Goal: Information Seeking & Learning: Learn about a topic

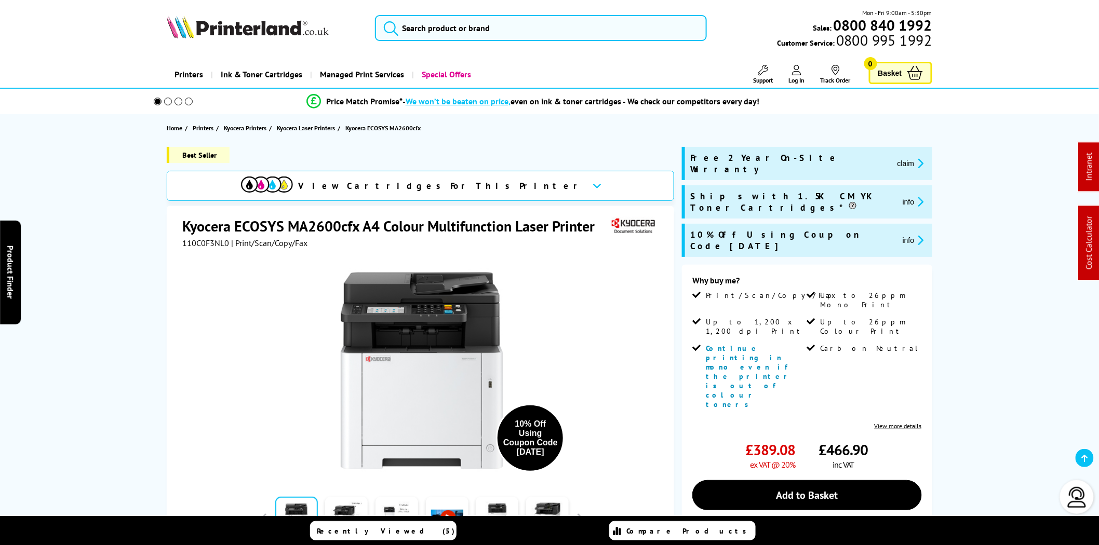
scroll to position [673, 0]
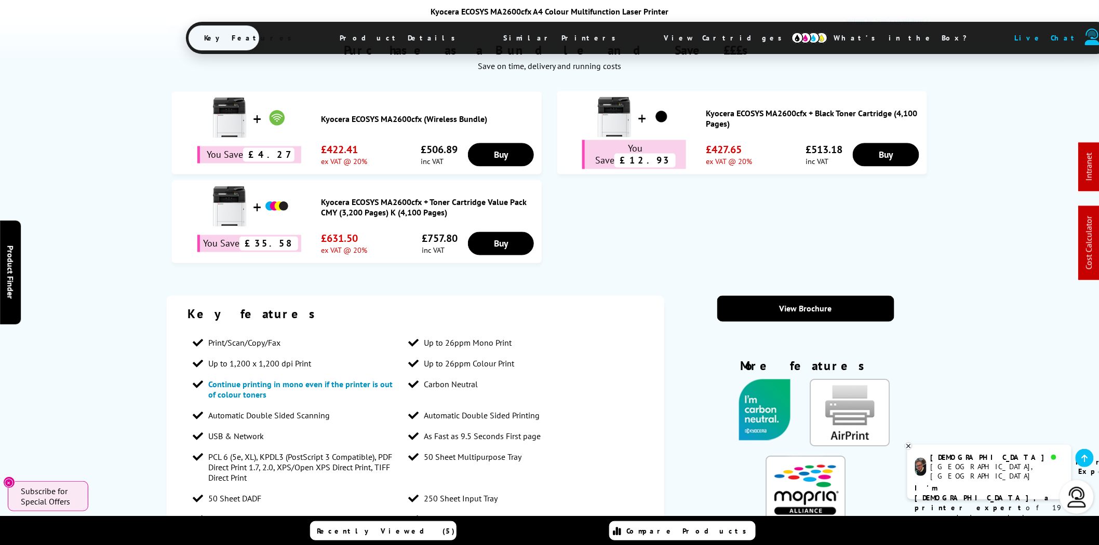
click at [648, 37] on span "View Cartridges" at bounding box center [727, 37] width 159 height 27
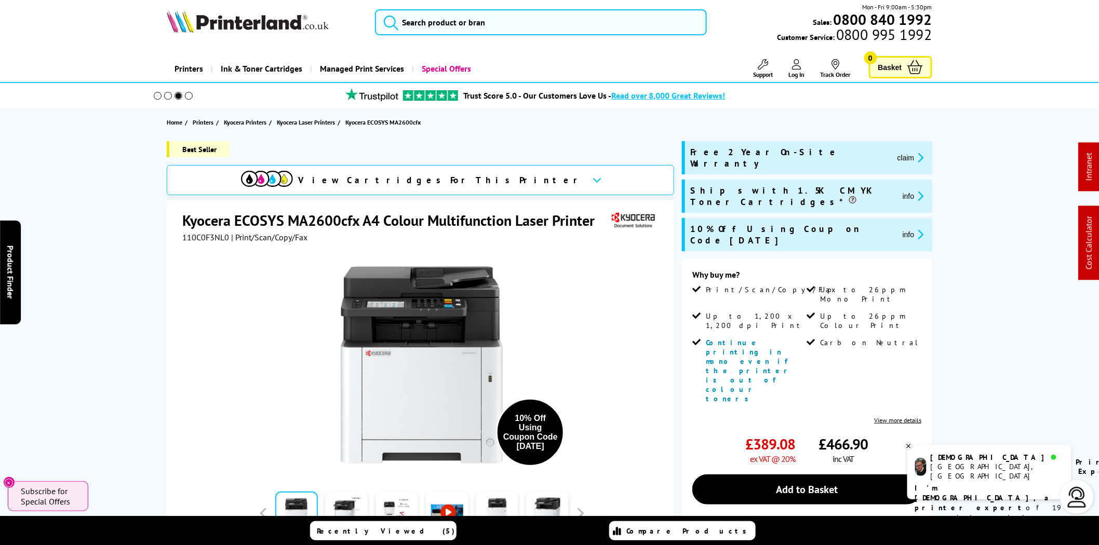
scroll to position [0, 0]
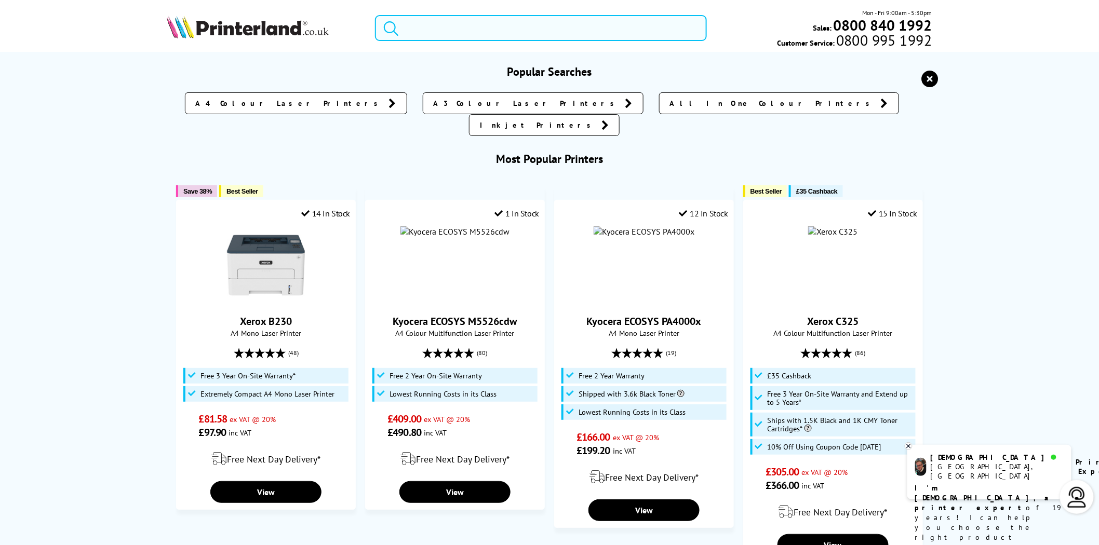
click at [433, 35] on input "search" at bounding box center [541, 28] width 332 height 26
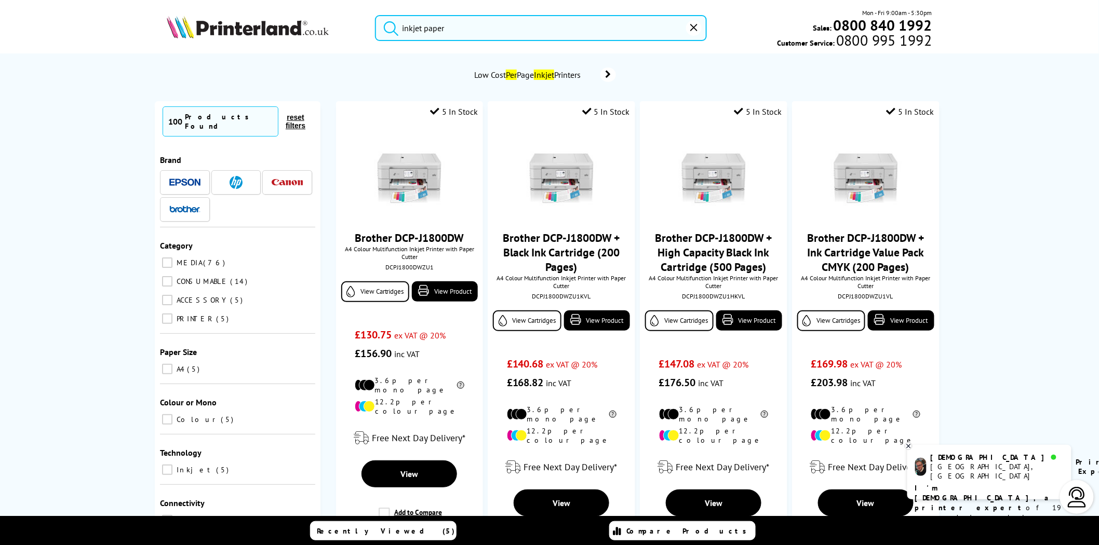
drag, startPoint x: 421, startPoint y: 30, endPoint x: 319, endPoint y: 32, distance: 101.3
click at [320, 32] on div "inkjet paper Mon - Fri 9:00am - 5:30pm Sales: 0800 840 1992 Customer Service: 0…" at bounding box center [549, 31] width 831 height 46
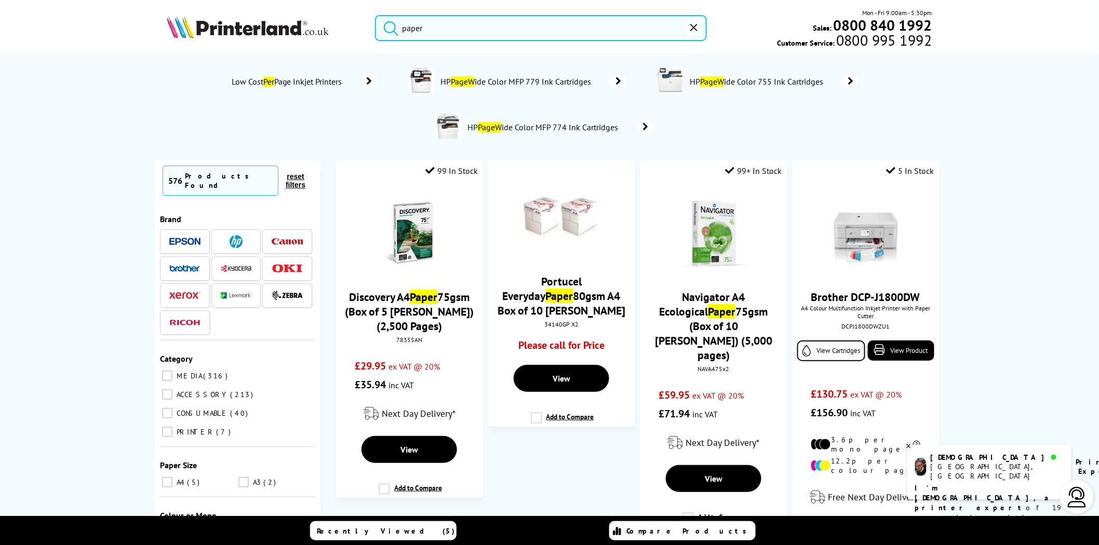
type input "paper"
drag, startPoint x: 475, startPoint y: 33, endPoint x: 285, endPoint y: 26, distance: 190.2
click at [285, 26] on div "paper Mon - Fri 9:00am - 5:30pm Sales: 0800 840 1992 Customer Service: 0800 995…" at bounding box center [549, 31] width 831 height 46
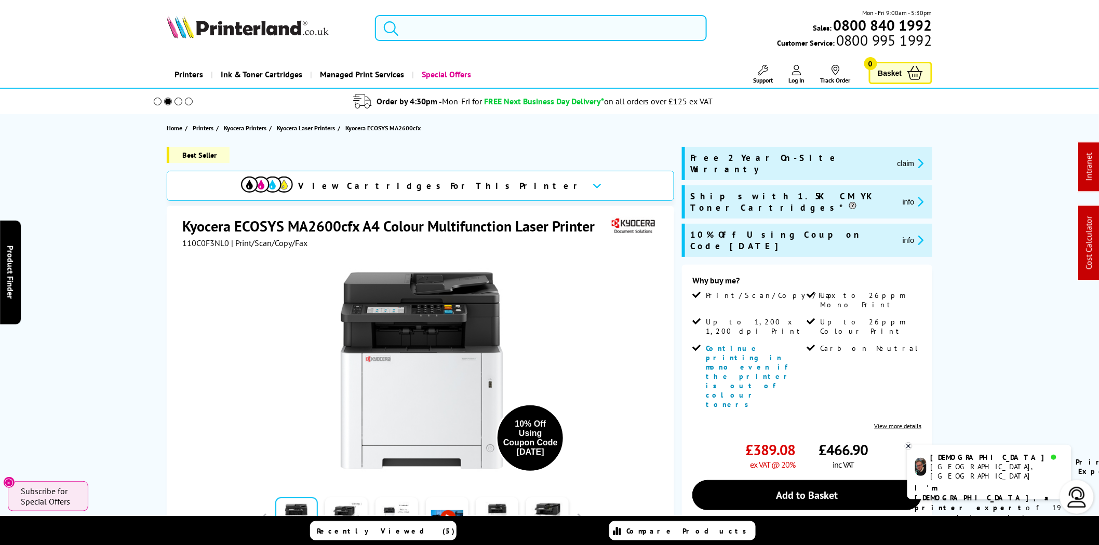
type input "3"
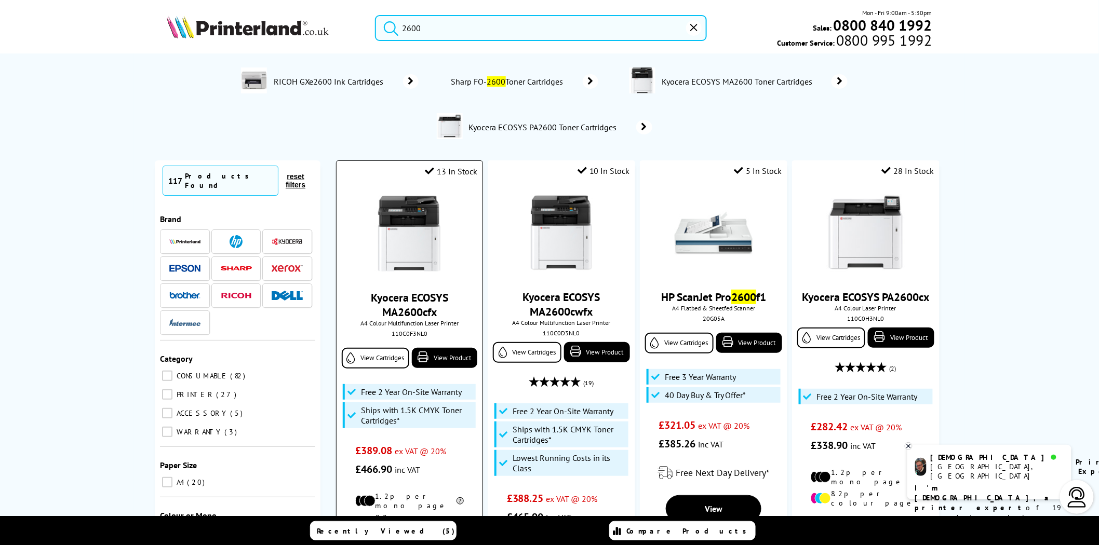
type input "2600"
click at [397, 230] on img at bounding box center [409, 234] width 78 height 78
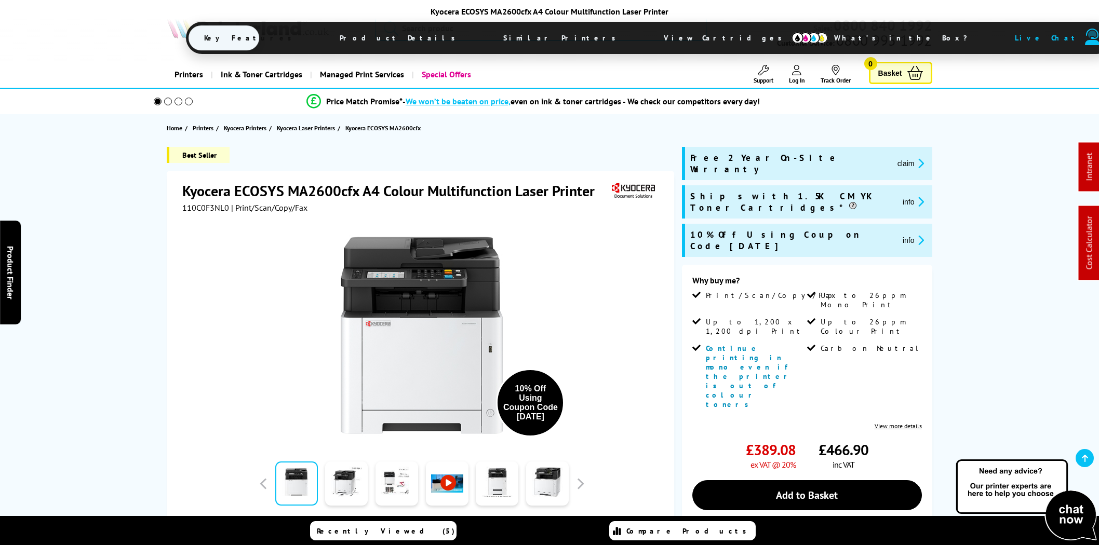
drag, startPoint x: 594, startPoint y: 31, endPoint x: 593, endPoint y: 37, distance: 6.3
click at [648, 33] on span "View Cartridges" at bounding box center [727, 37] width 159 height 27
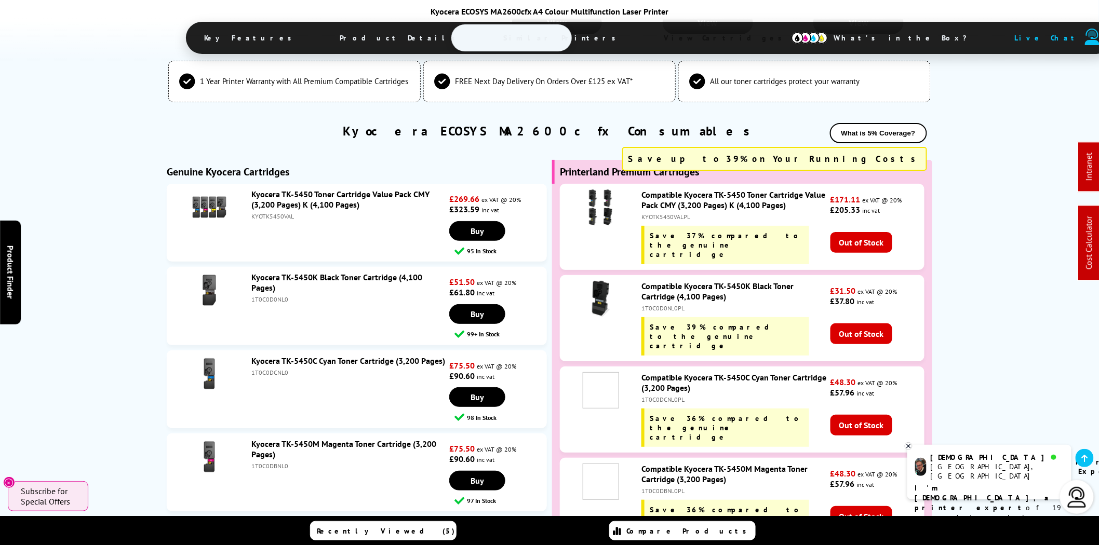
scroll to position [3283, 0]
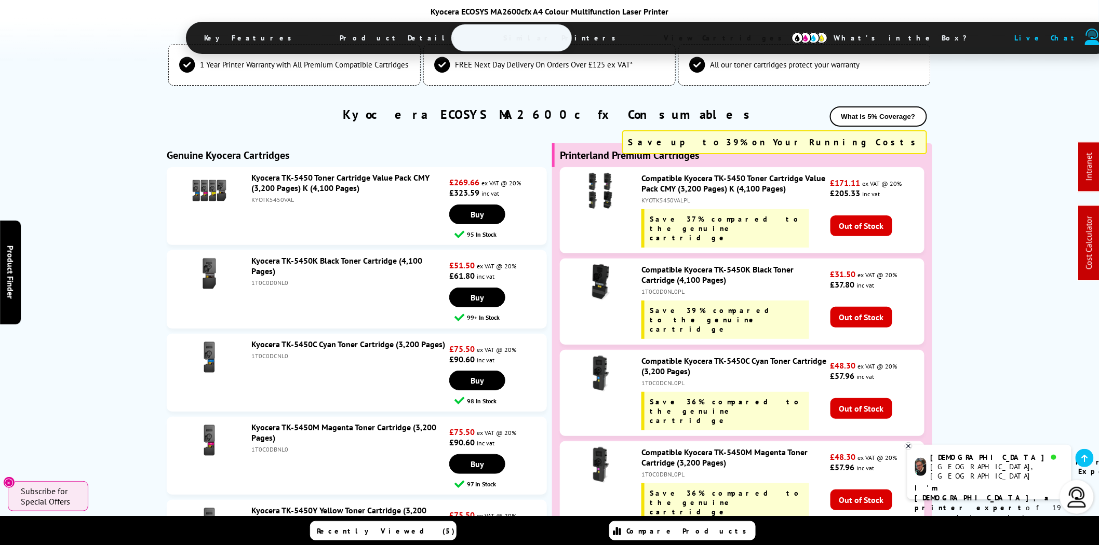
drag, startPoint x: 167, startPoint y: 38, endPoint x: 508, endPoint y: 455, distance: 538.5
copy div "Key Features Product Details Similar Printers View Cartridges What’s in the Box…"
click at [355, 500] on li "Kyocera TK-5450Y Yellow Toner Cartridge (3,200 Pages) 1T0C0DANL0 £75.50 ex VAT …" at bounding box center [357, 539] width 380 height 78
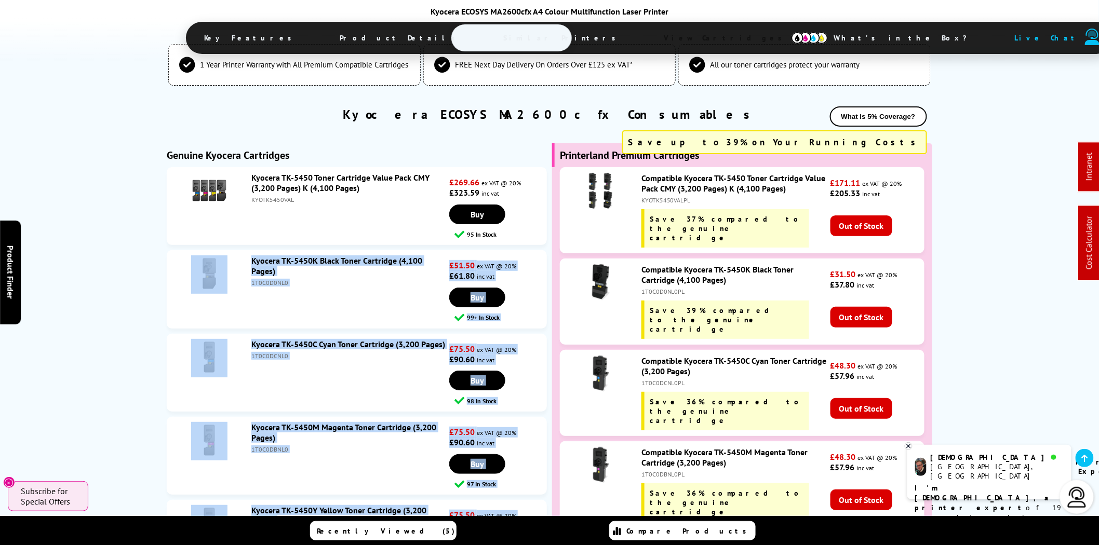
drag, startPoint x: 512, startPoint y: 462, endPoint x: 200, endPoint y: 152, distance: 439.6
click at [200, 167] on ul "Kyocera TK-5450 Toner Cartridge Value Pack CMY (3,200 Pages) K (4,100 Pages) KY…" at bounding box center [357, 375] width 380 height 417
copy ul "Kyocera TK-5450K Black Toner Cartridge (4,100 Pages) 1T0C0D0NL0 £51.50 ex VAT @…"
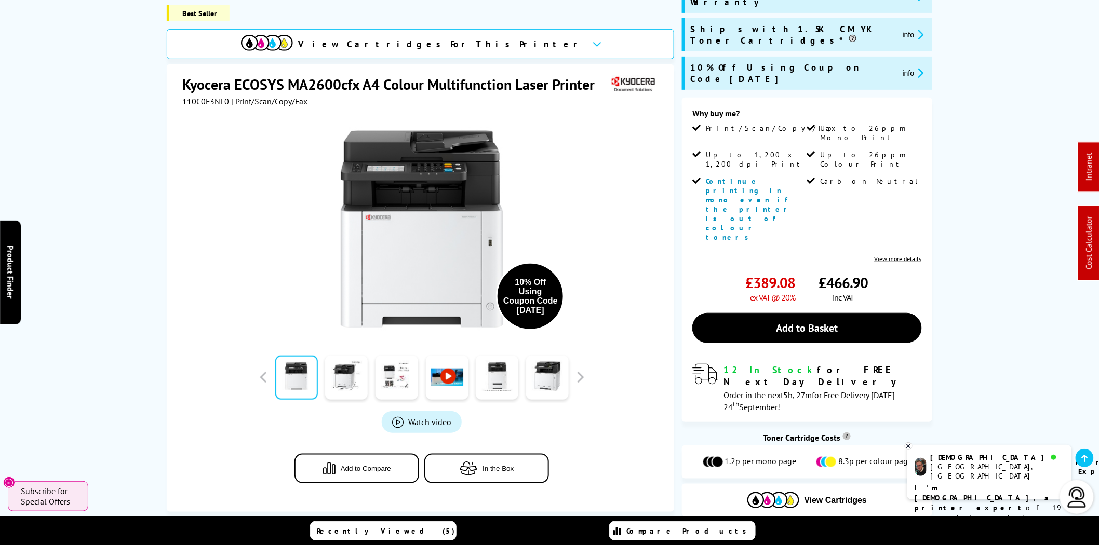
click at [543, 29] on div "View Cartridges For This Printer" at bounding box center [420, 44] width 507 height 30
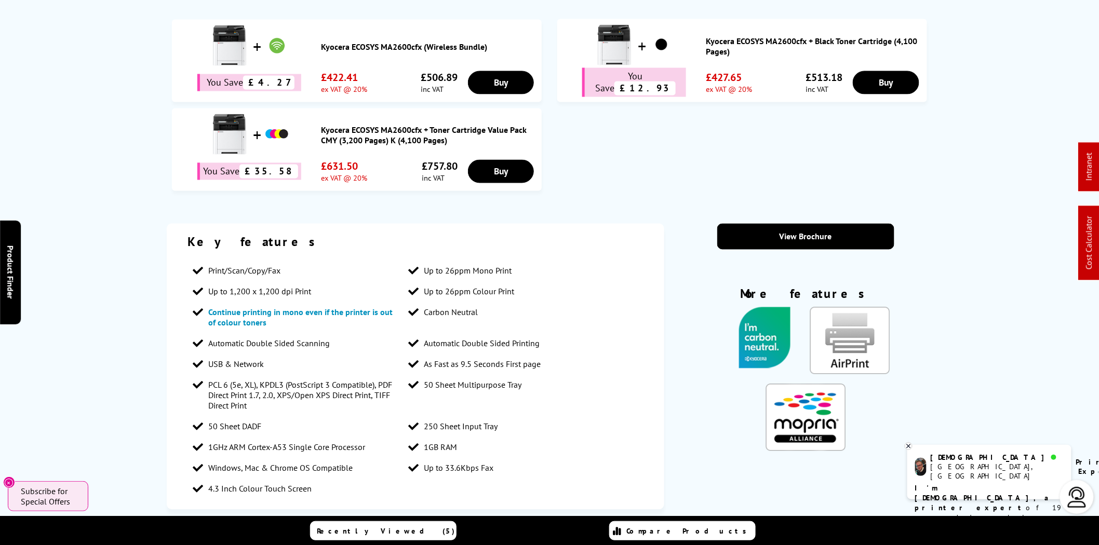
scroll to position [0, 0]
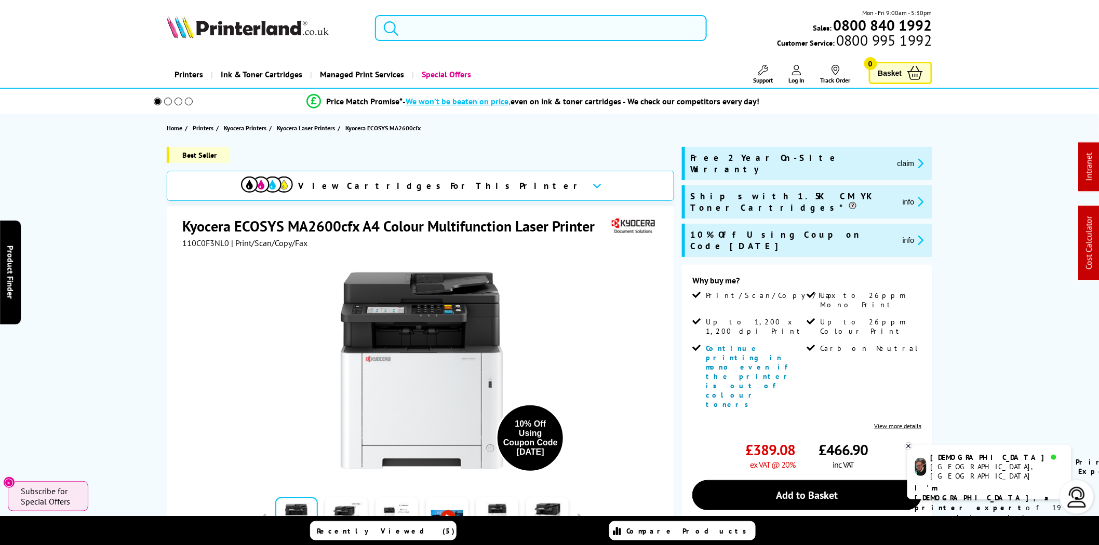
click at [520, 28] on input "search" at bounding box center [541, 28] width 332 height 26
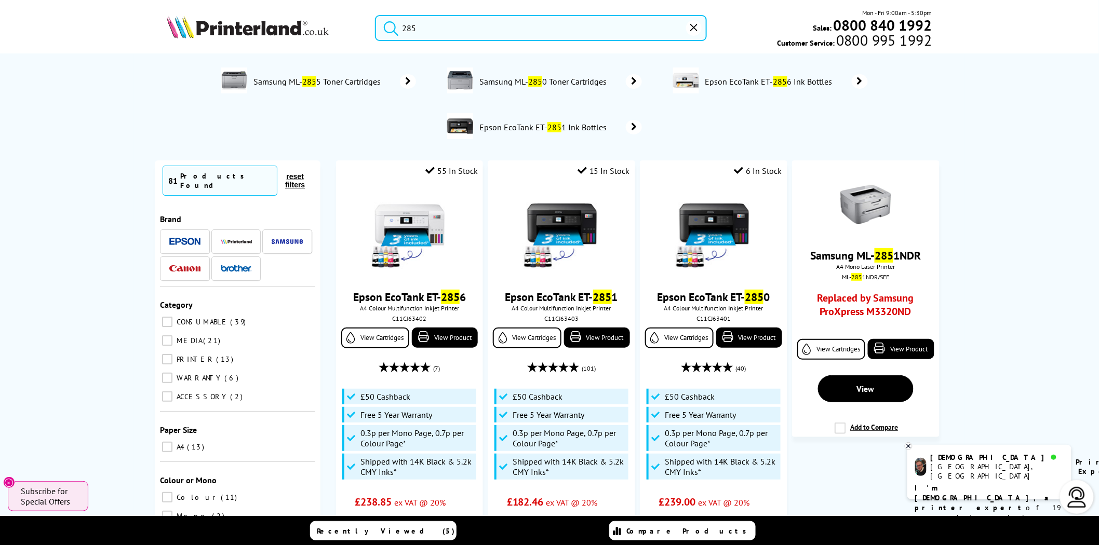
click at [465, 31] on input "285" at bounding box center [541, 28] width 332 height 26
drag, startPoint x: 308, startPoint y: 30, endPoint x: 302, endPoint y: 29, distance: 6.8
click at [302, 30] on div "285 Mon - Fri 9:00am - 5:30pm Sales: 0800 840 1992 Customer Service: 0800 995 1…" at bounding box center [549, 31] width 831 height 46
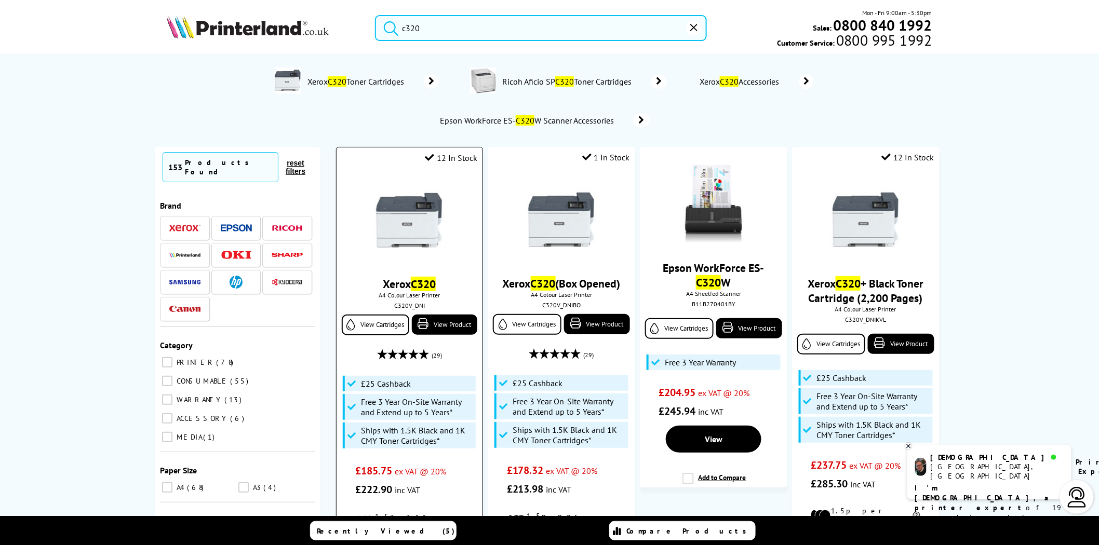
type input "c320"
click at [419, 241] on img at bounding box center [409, 220] width 78 height 78
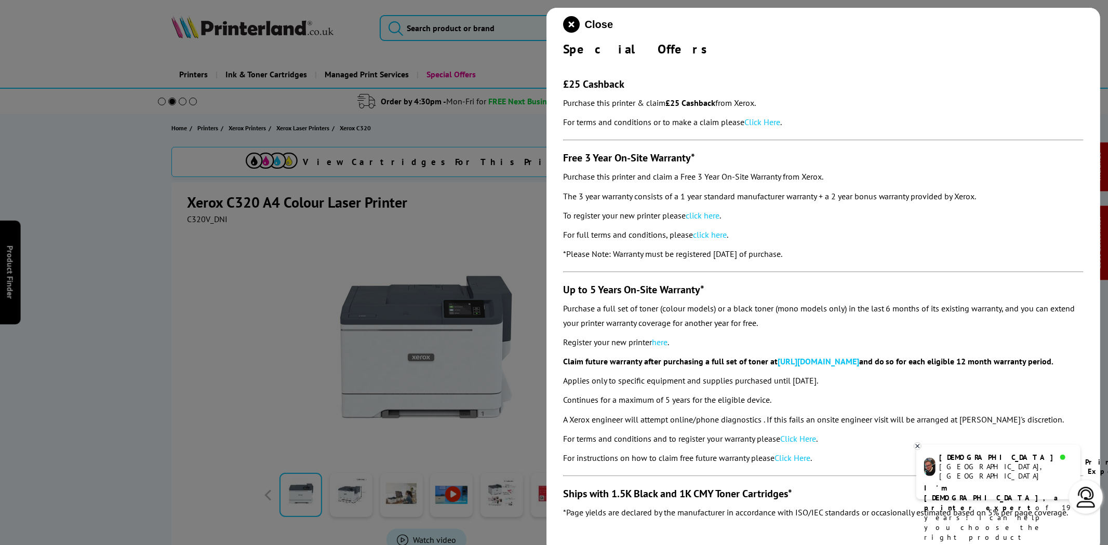
drag, startPoint x: 766, startPoint y: 227, endPoint x: 560, endPoint y: 84, distance: 251.1
click at [560, 84] on div "Close Special Offers £25 Cashback Purchase this printer & claim £25 Cashback fr…" at bounding box center [823, 280] width 554 height 545
copy section "£25 Cashback Purchase this printer & claim £25 Cashback from Xerox. For terms a…"
click at [768, 117] on link "Click Here" at bounding box center [762, 122] width 36 height 10
click at [705, 214] on link "click here" at bounding box center [703, 215] width 34 height 10
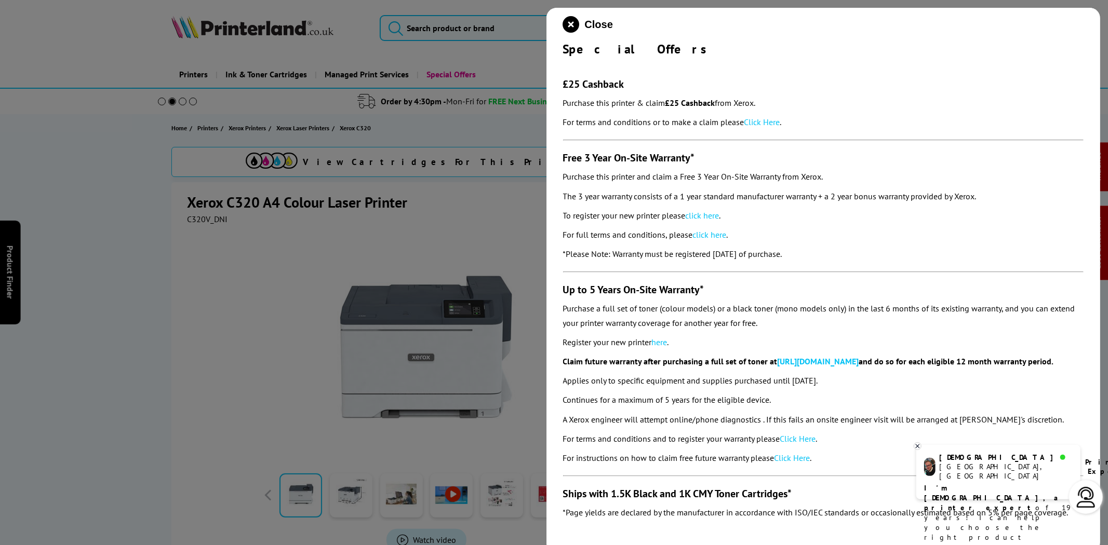
drag, startPoint x: 573, startPoint y: 26, endPoint x: 536, endPoint y: 26, distance: 36.9
click at [573, 26] on icon "close modal" at bounding box center [571, 24] width 17 height 17
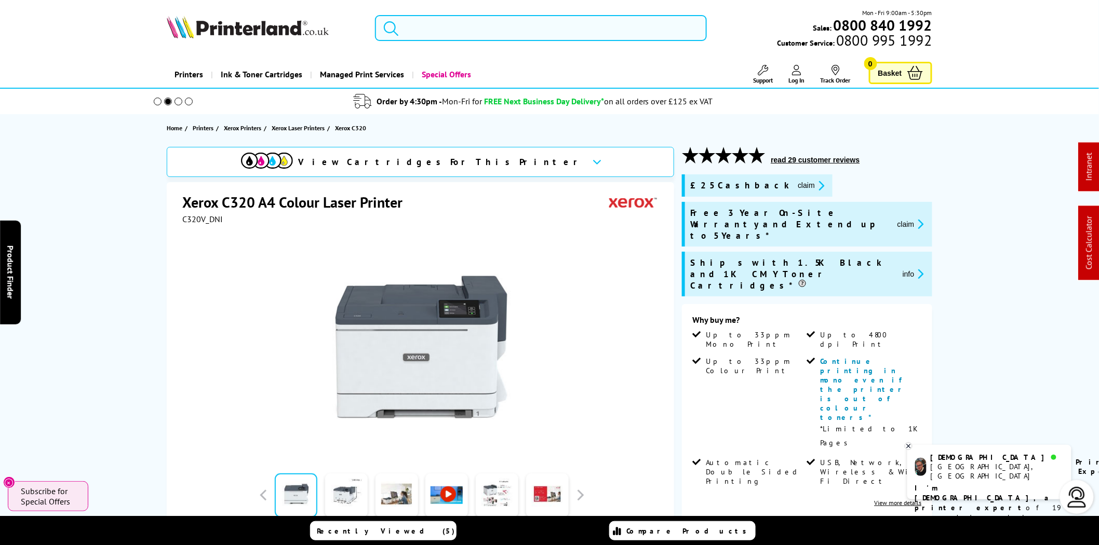
click at [507, 27] on input "search" at bounding box center [541, 28] width 332 height 26
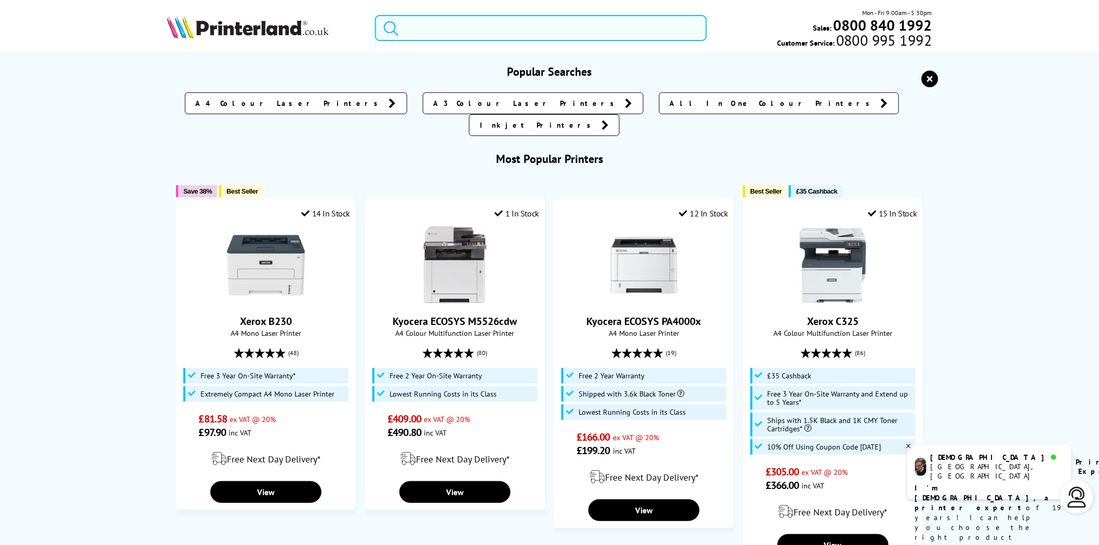
click at [475, 26] on input "search" at bounding box center [541, 28] width 332 height 26
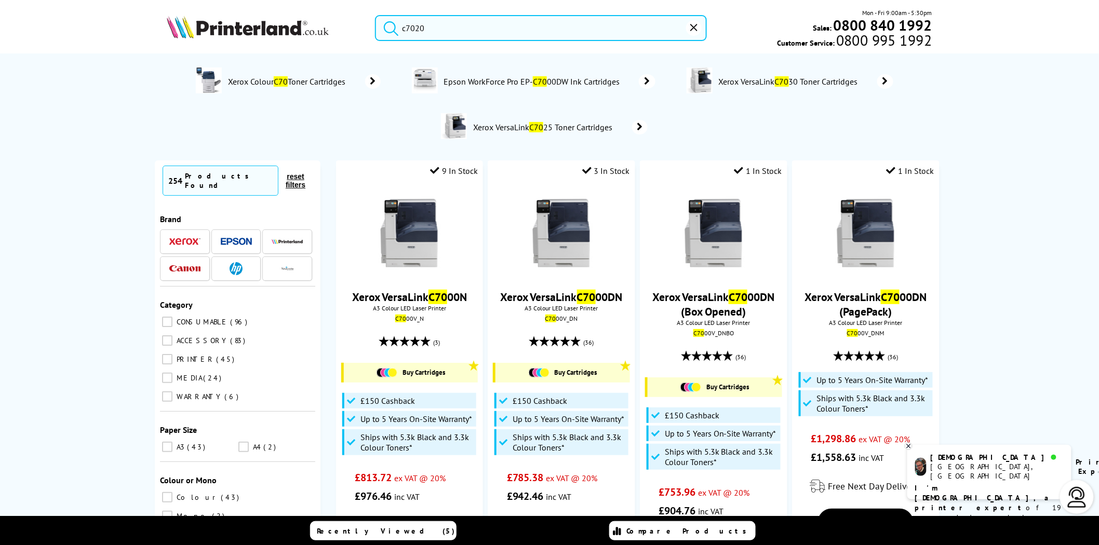
type input "c7020"
click at [375, 15] on button "submit" at bounding box center [388, 26] width 26 height 23
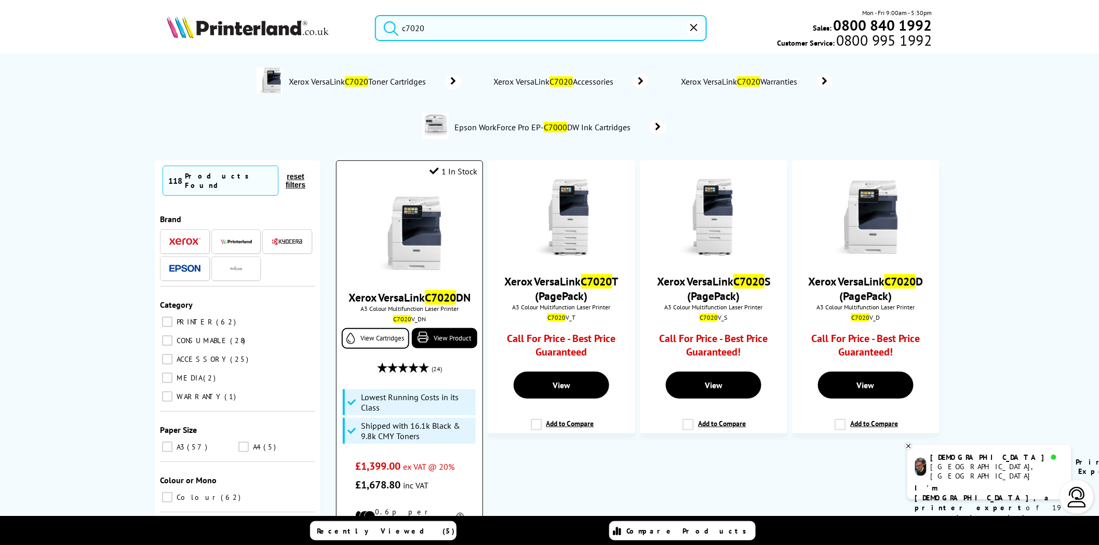
click at [423, 204] on img at bounding box center [409, 234] width 78 height 78
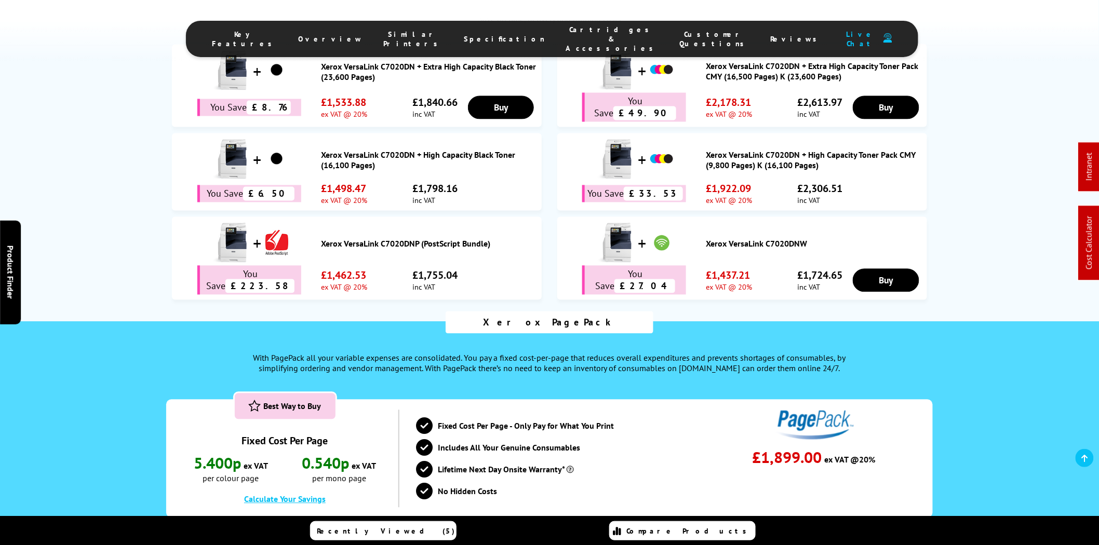
click at [578, 34] on span "Cartridges & Accessories" at bounding box center [612, 39] width 93 height 28
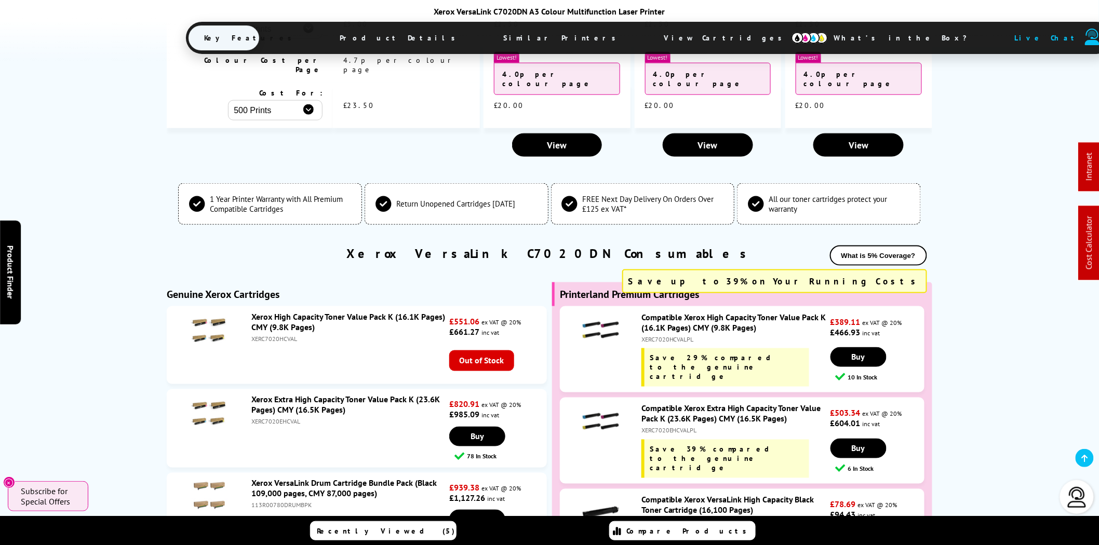
scroll to position [3787, 0]
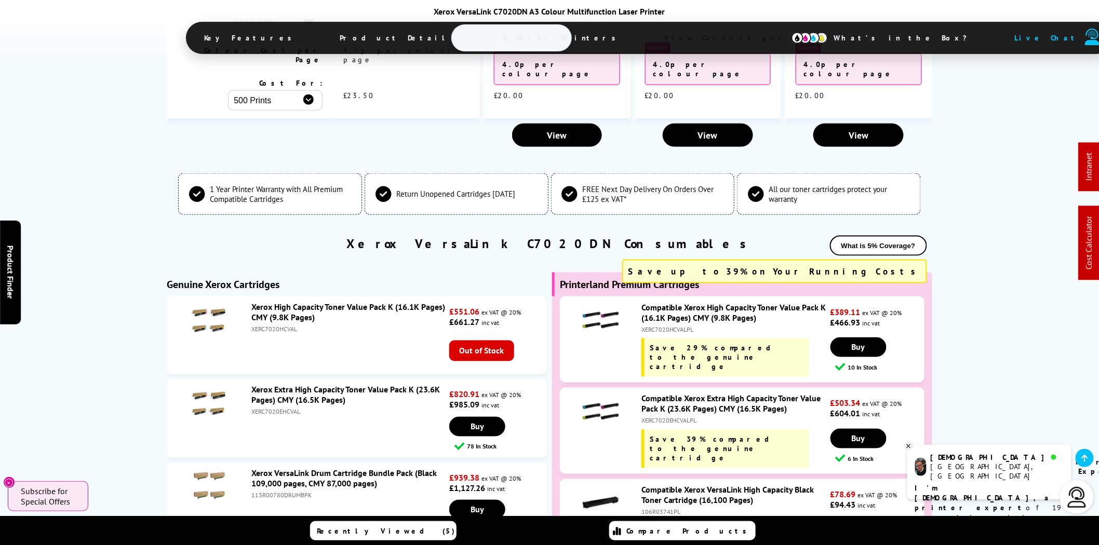
click at [286, 408] on div "XERC7020EHCVAL" at bounding box center [348, 412] width 195 height 8
copy div "XERC7020EHCVAL"
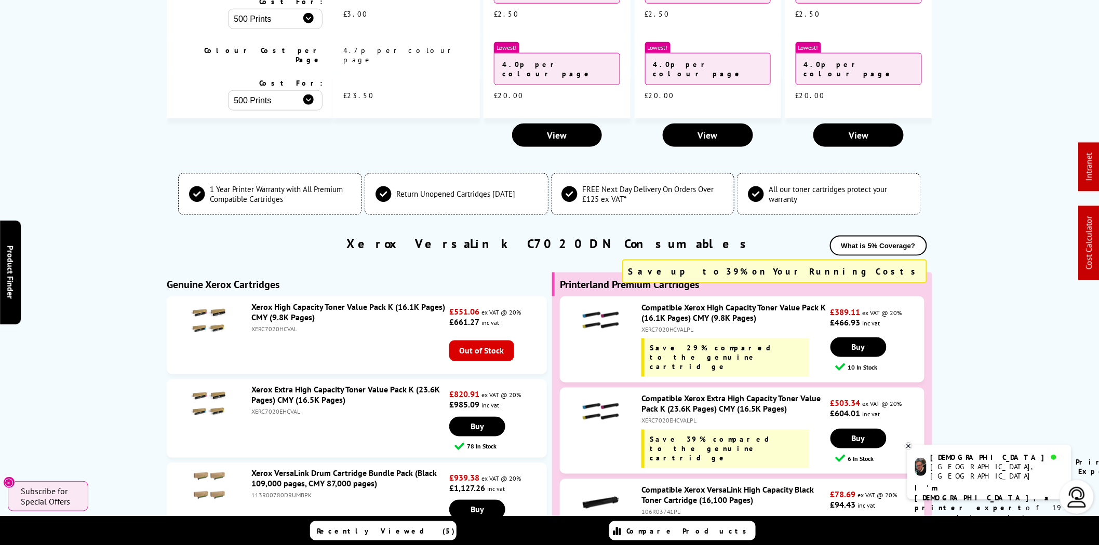
scroll to position [0, 0]
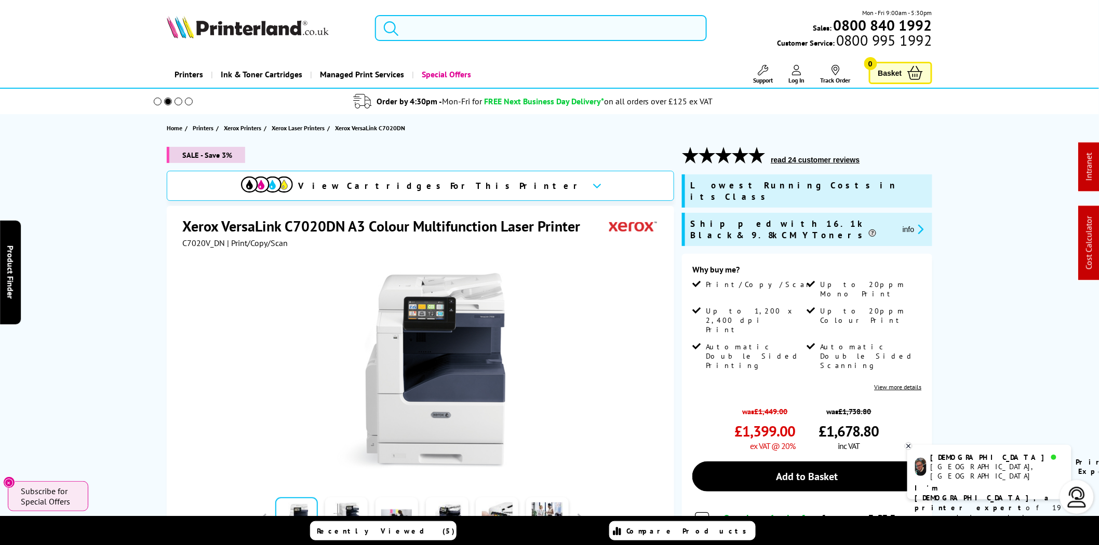
click at [496, 30] on input "search" at bounding box center [541, 28] width 332 height 26
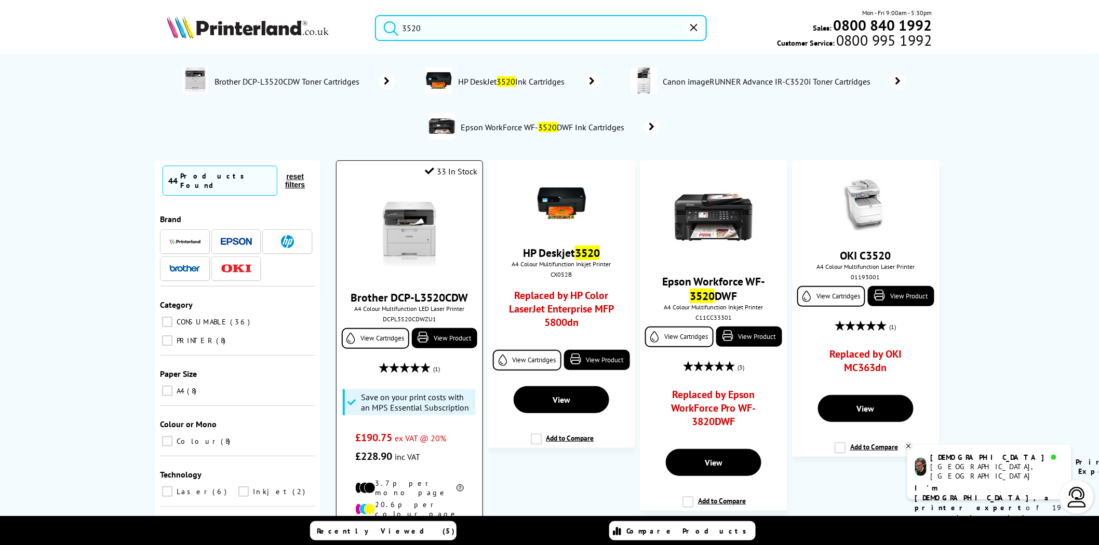
type input "3520"
click at [407, 232] on img at bounding box center [409, 234] width 78 height 78
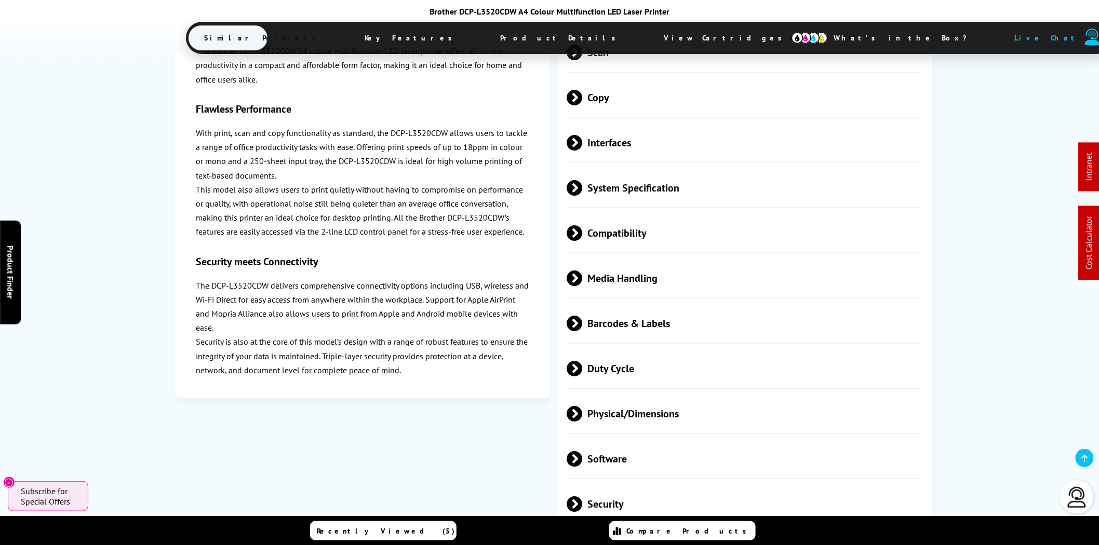
scroll to position [2890, 0]
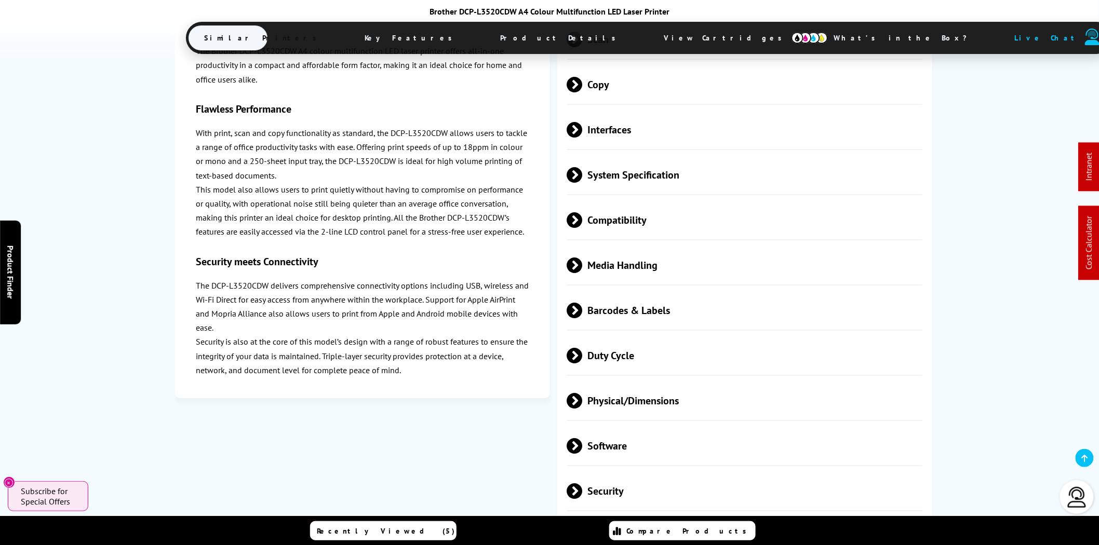
click at [666, 381] on span "Physical/Dimensions" at bounding box center [744, 400] width 355 height 39
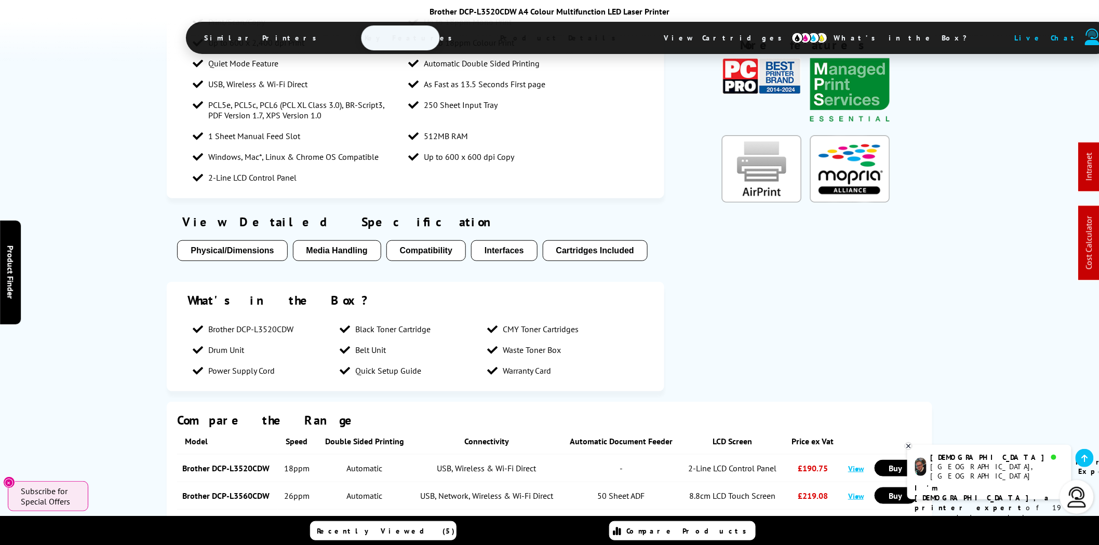
scroll to position [0, 0]
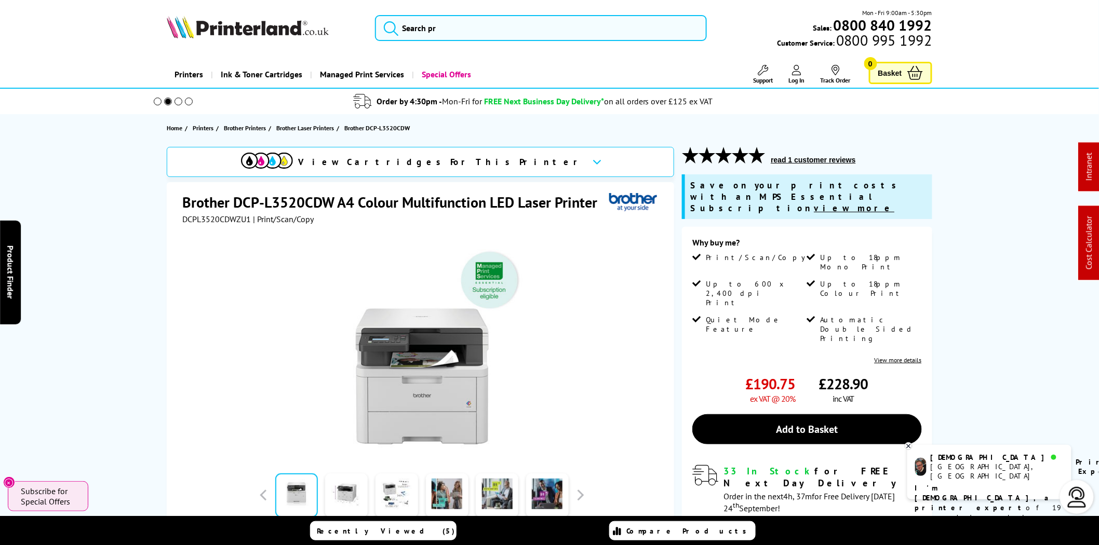
click at [268, 36] on img at bounding box center [248, 27] width 162 height 23
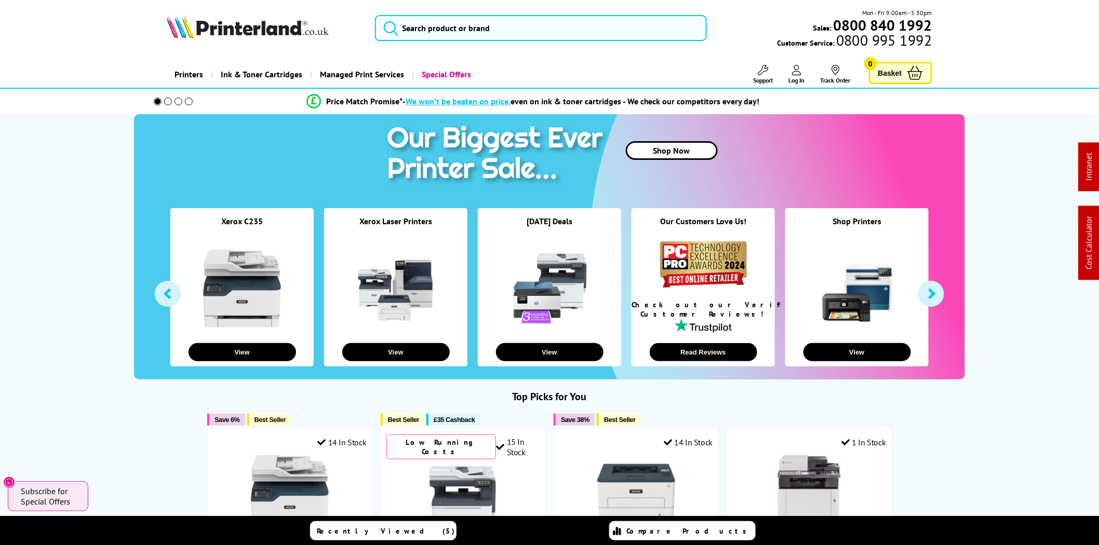
click at [772, 73] on link "Support" at bounding box center [764, 74] width 20 height 19
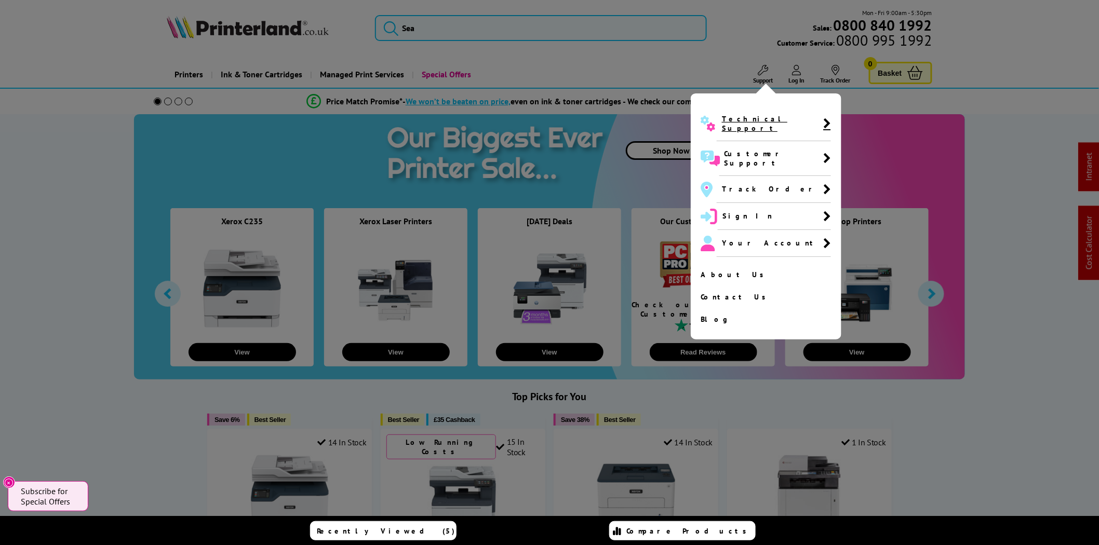
click at [760, 123] on span "Technical Support" at bounding box center [772, 123] width 101 height 19
